Goal: Check status: Check status

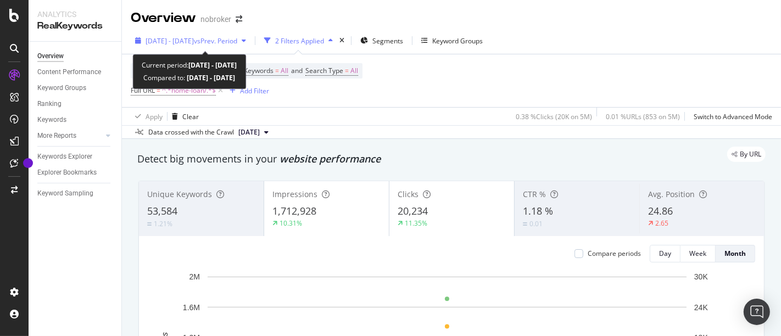
click at [189, 39] on span "[DATE] - [DATE]" at bounding box center [169, 40] width 48 height 9
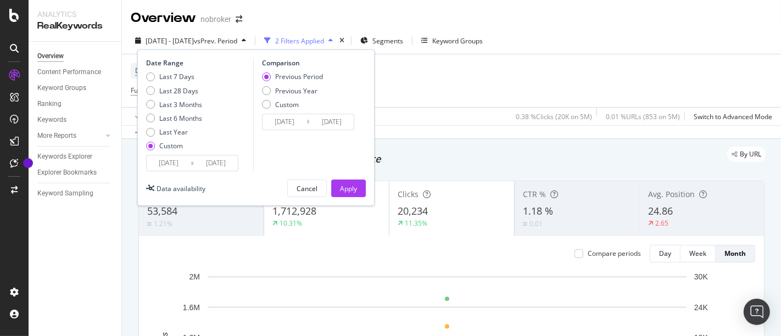
click at [176, 160] on input "[DATE]" at bounding box center [169, 162] width 44 height 15
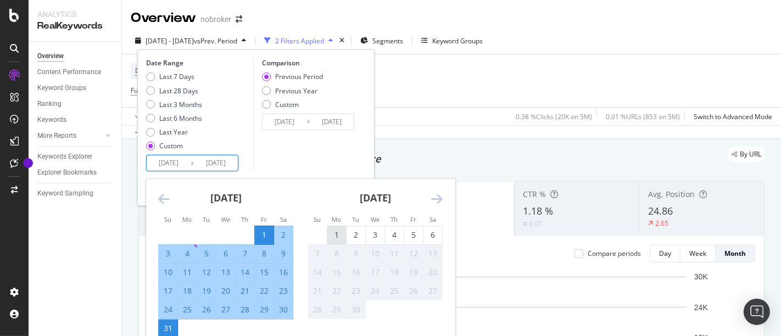
click at [341, 238] on div "1" at bounding box center [336, 234] width 19 height 11
type input "[DATE]"
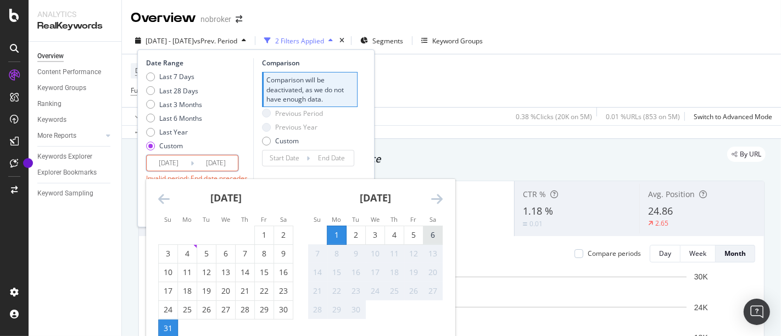
click at [434, 230] on div "6" at bounding box center [432, 234] width 19 height 11
type input "[DATE]"
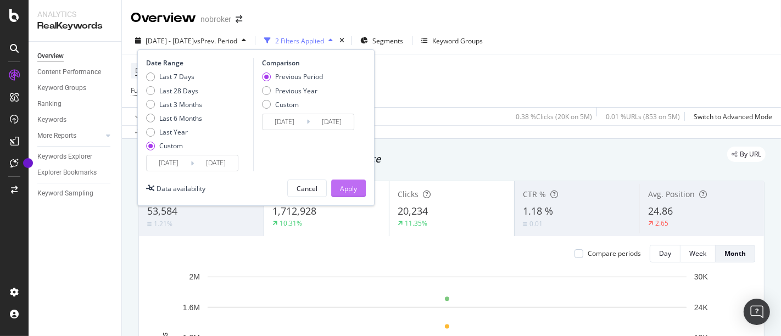
click at [354, 187] on div "Apply" at bounding box center [348, 188] width 17 height 9
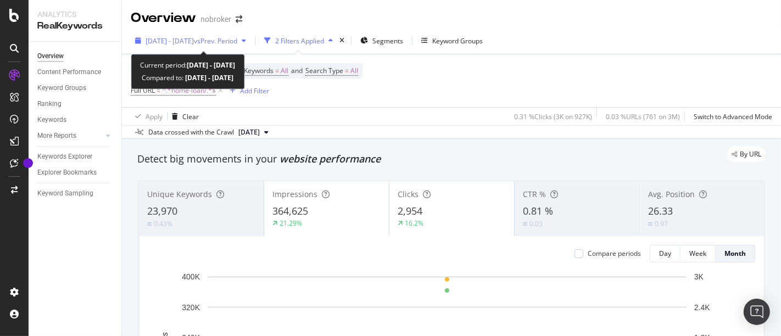
click at [212, 35] on div "[DATE] - [DATE] vs Prev. Period" at bounding box center [191, 40] width 120 height 16
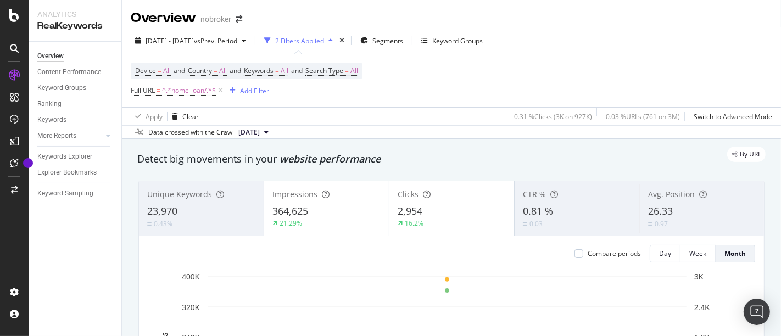
click at [427, 76] on div "Device = All and Country = All and Keywords = All and Search Type = All Full UR…" at bounding box center [451, 80] width 641 height 53
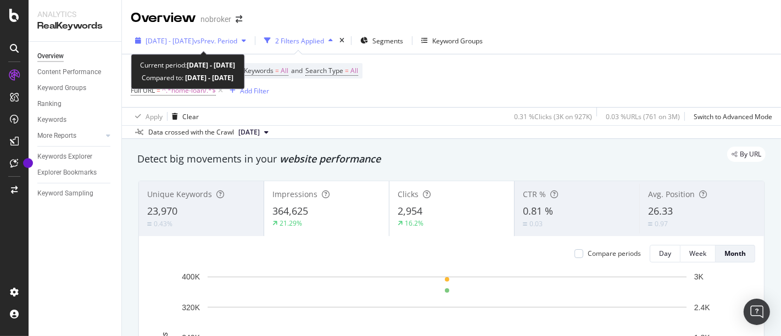
click at [194, 42] on span "[DATE] - [DATE]" at bounding box center [169, 40] width 48 height 9
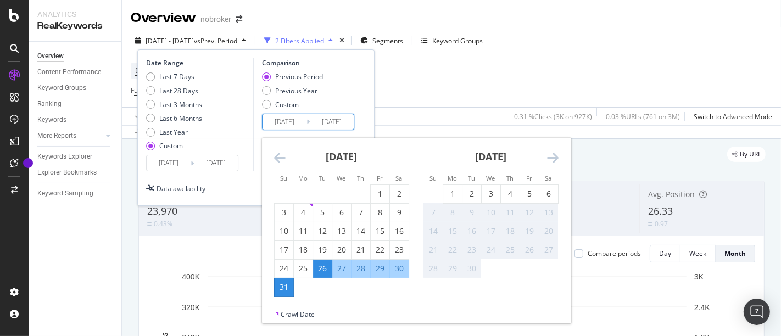
click at [292, 120] on input "[DATE]" at bounding box center [284, 121] width 44 height 15
click at [324, 270] on div "26" at bounding box center [322, 268] width 19 height 11
click at [289, 295] on div "31" at bounding box center [283, 287] width 19 height 18
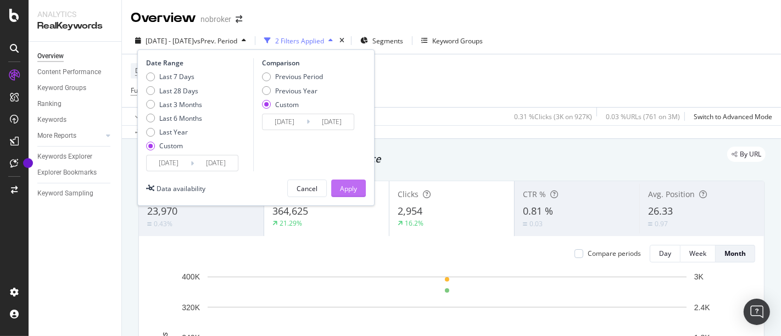
click at [340, 196] on div "Apply" at bounding box center [348, 188] width 17 height 16
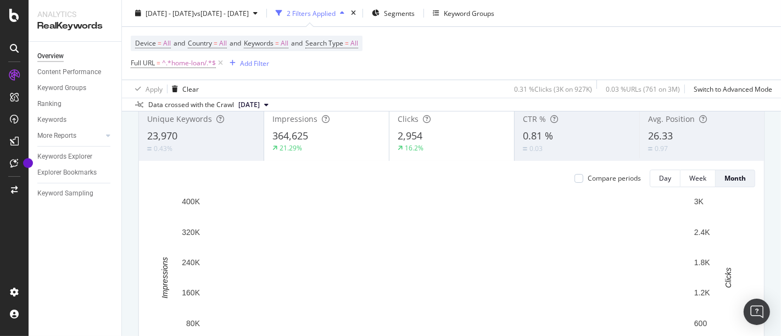
scroll to position [75, 0]
